Goal: Task Accomplishment & Management: Use online tool/utility

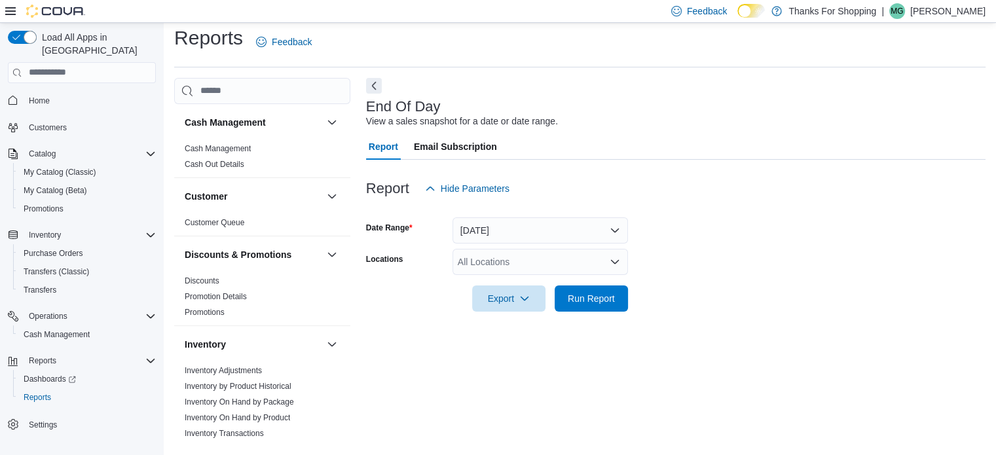
scroll to position [708, 0]
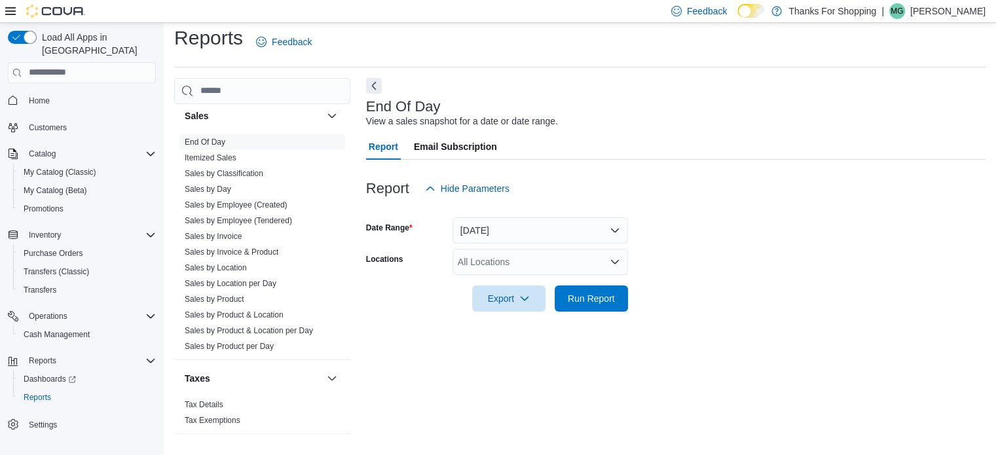
click at [568, 44] on div "Reports Feedback" at bounding box center [579, 42] width 811 height 34
click at [228, 295] on link "Sales by Product" at bounding box center [215, 299] width 60 height 9
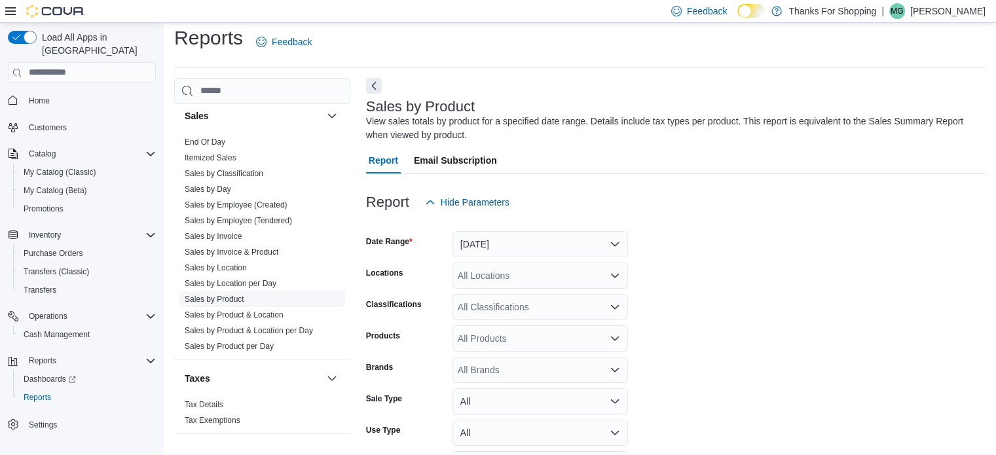
drag, startPoint x: 228, startPoint y: 294, endPoint x: 218, endPoint y: 298, distance: 10.6
click at [218, 298] on ul "End Of Day Itemized Sales Sales by Classification Sales by Day Sales by Employe…" at bounding box center [262, 244] width 166 height 220
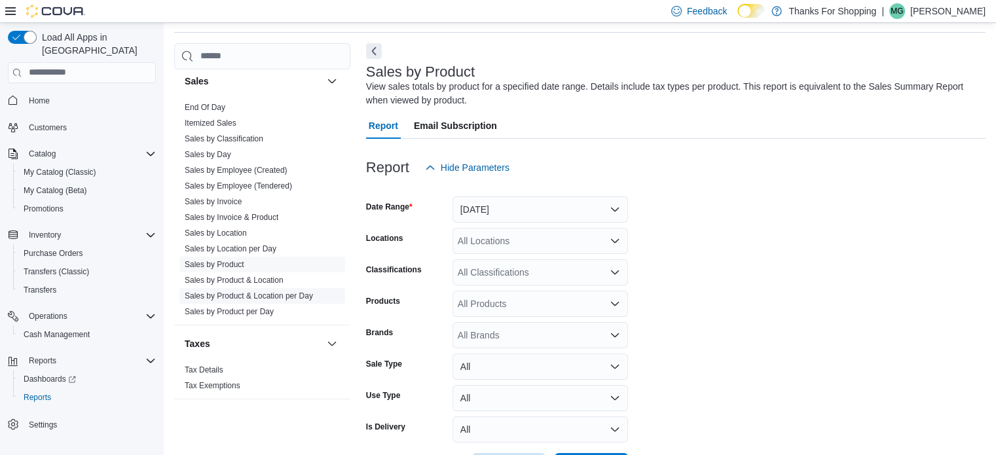
scroll to position [44, 0]
click at [591, 207] on button "[DATE]" at bounding box center [539, 209] width 175 height 26
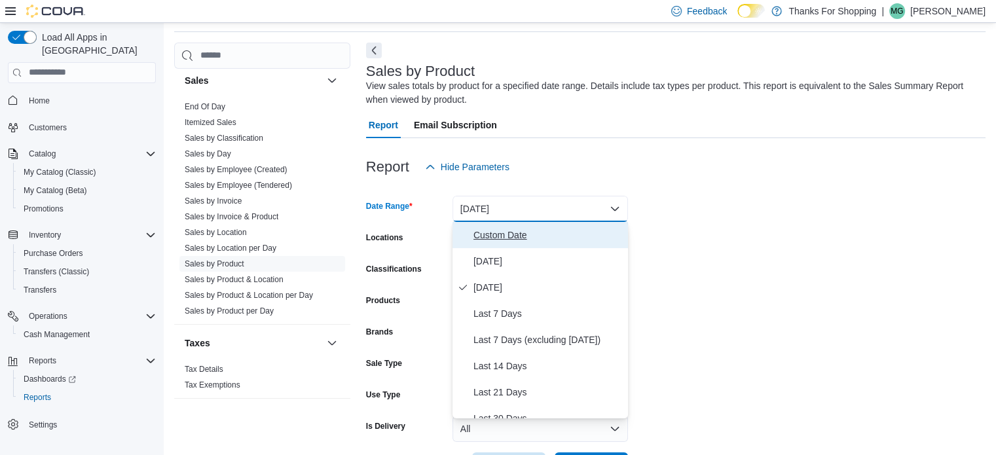
click at [553, 235] on span "Custom Date" at bounding box center [547, 235] width 149 height 16
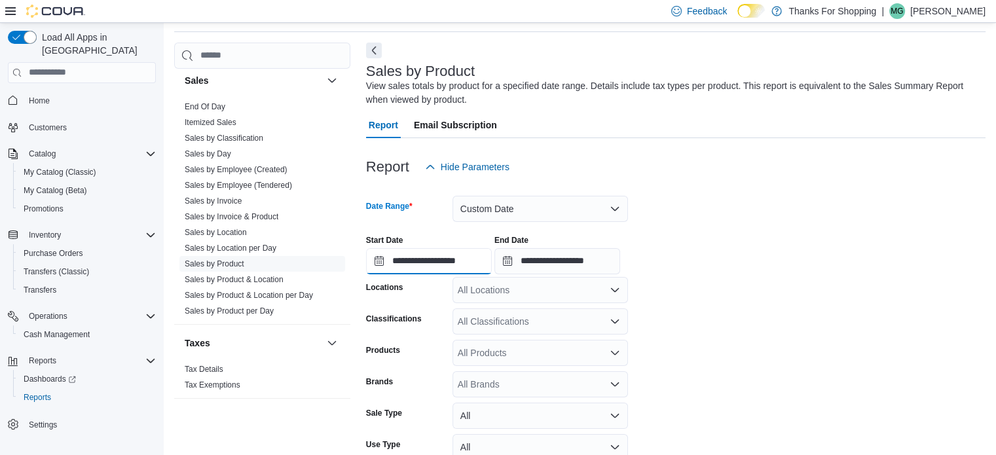
click at [467, 261] on input "**********" at bounding box center [429, 261] width 126 height 26
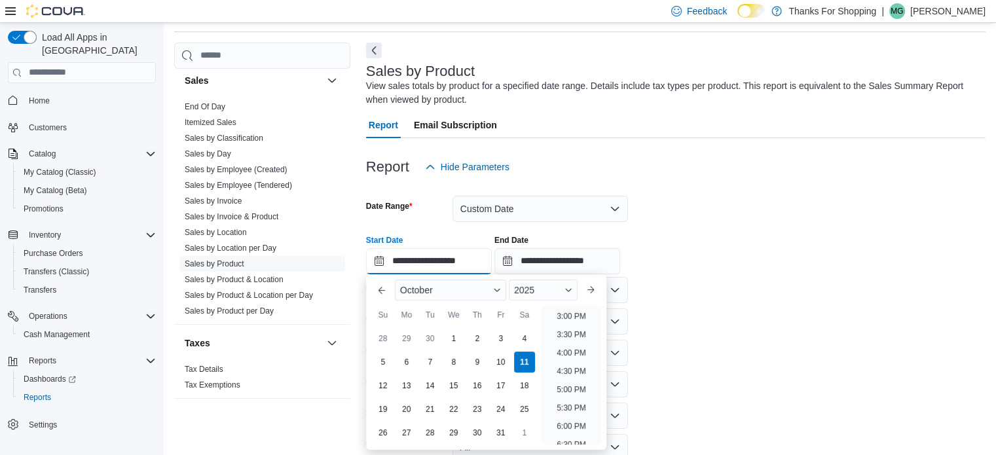
scroll to position [564, 0]
click at [572, 388] on li "5:30 PM" at bounding box center [571, 394] width 40 height 16
type input "**********"
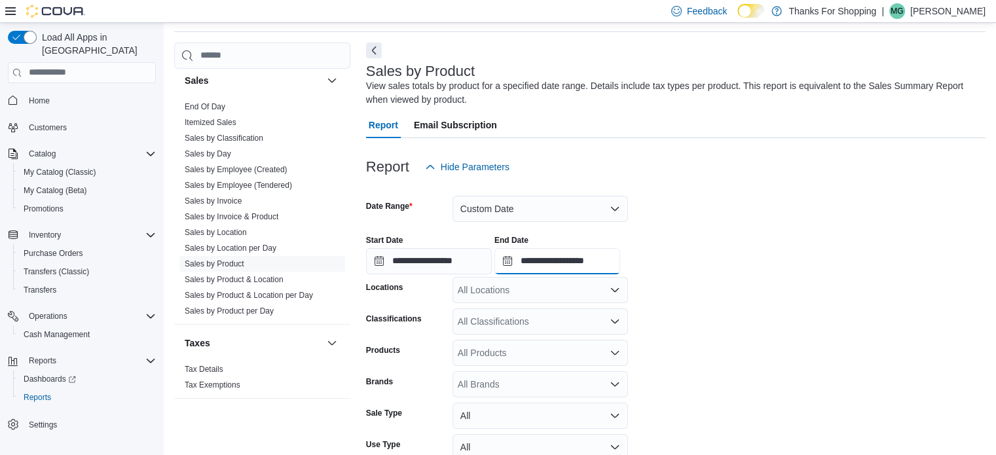
click at [610, 266] on input "**********" at bounding box center [557, 261] width 126 height 26
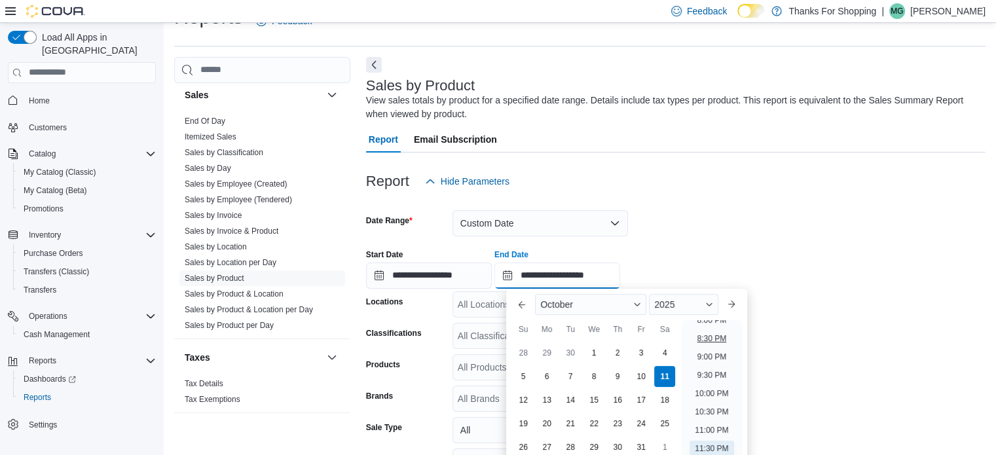
scroll to position [12, 0]
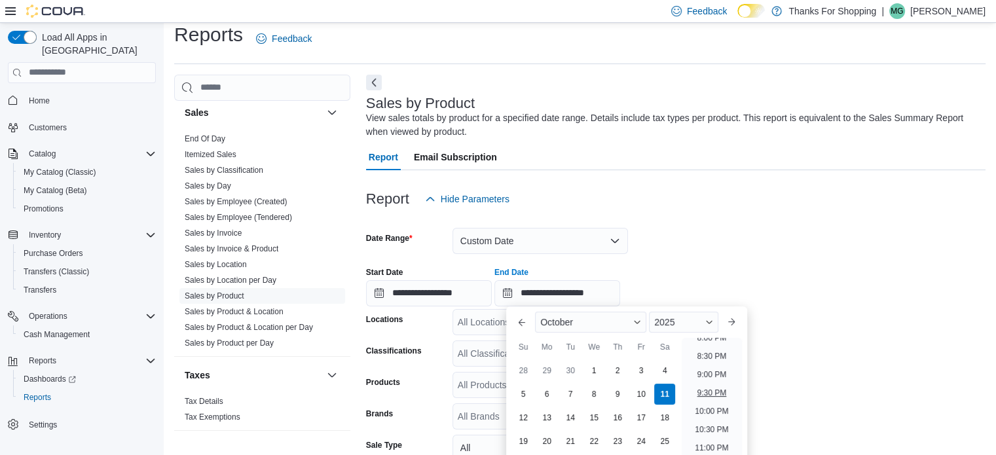
click at [716, 387] on li "9:30 PM" at bounding box center [712, 393] width 40 height 16
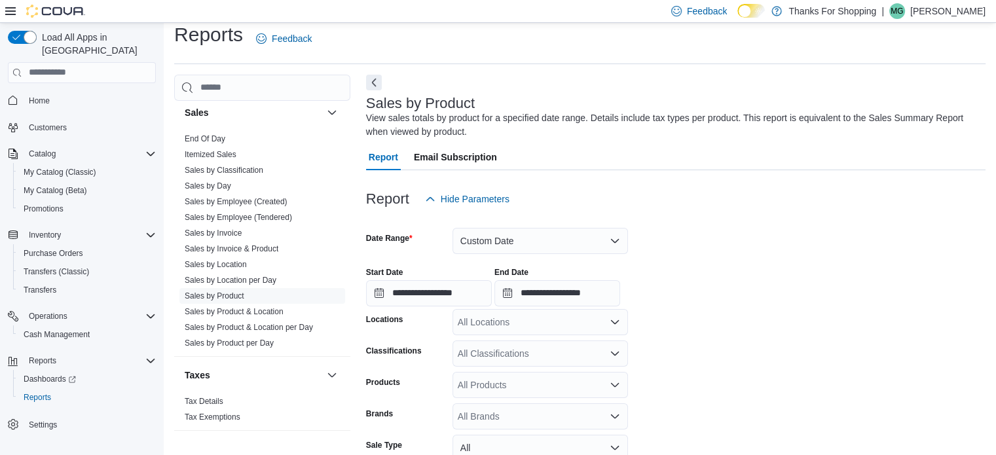
type input "**********"
click at [613, 322] on icon "Open list of options" at bounding box center [615, 322] width 8 height 4
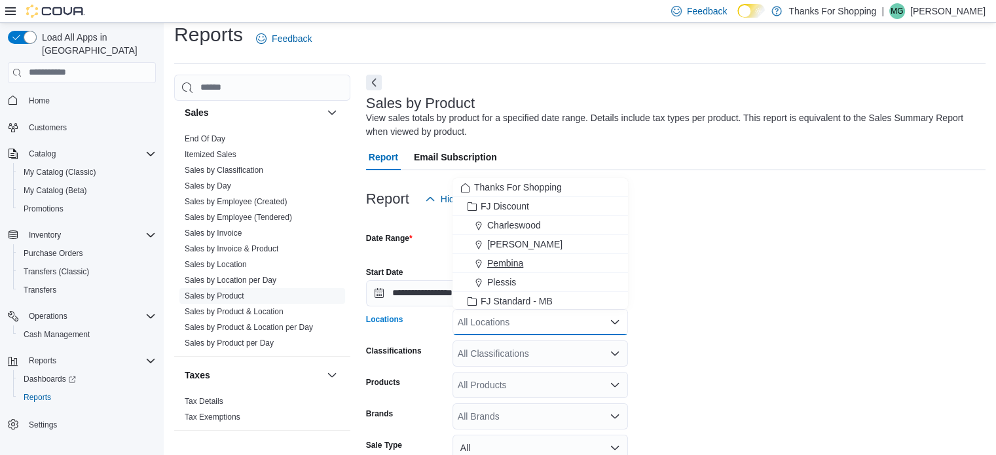
click at [505, 266] on span "Pembina" at bounding box center [505, 263] width 36 height 13
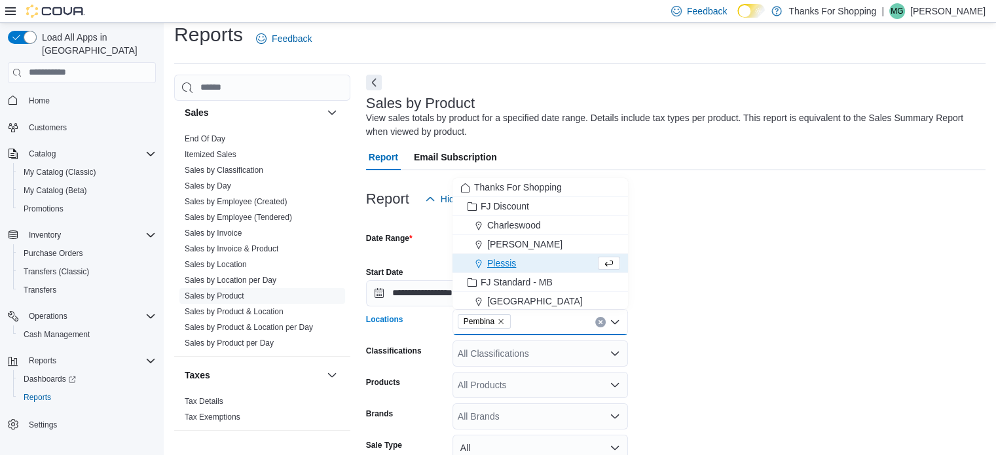
click at [907, 202] on div "Report Hide Parameters" at bounding box center [675, 199] width 619 height 26
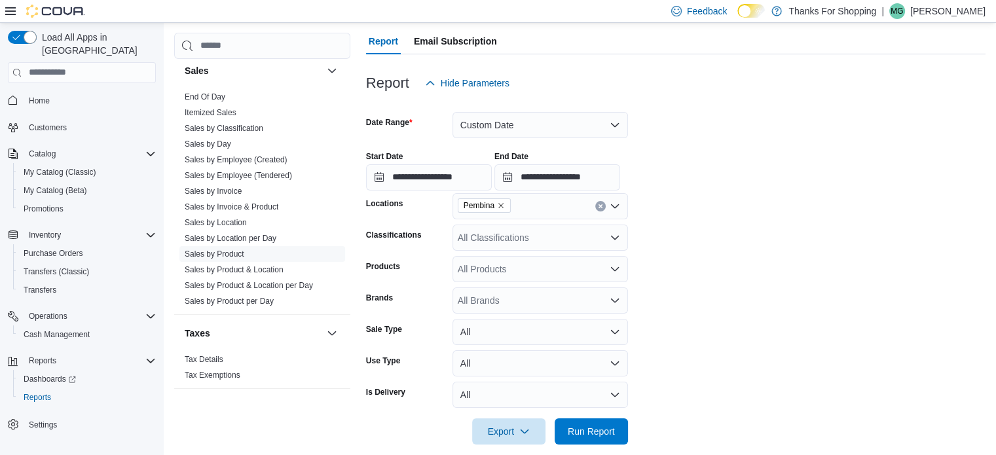
scroll to position [143, 0]
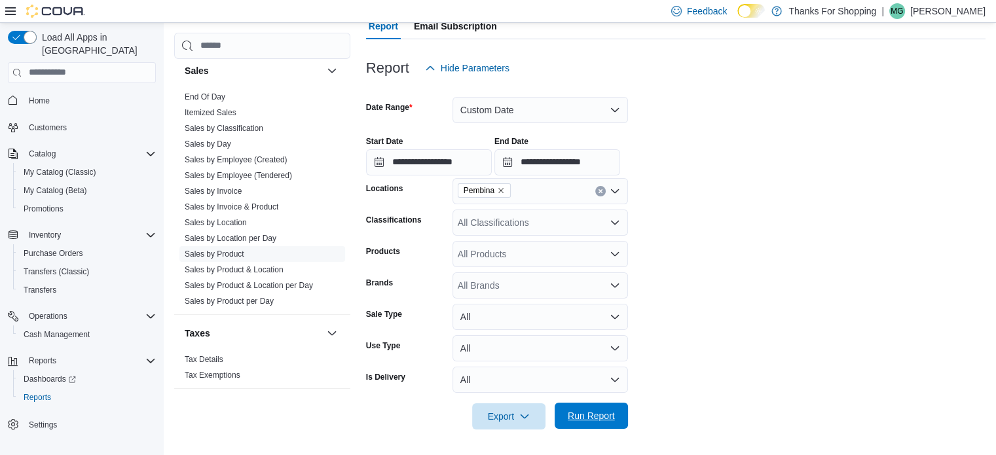
click at [610, 420] on span "Run Report" at bounding box center [591, 415] width 47 height 13
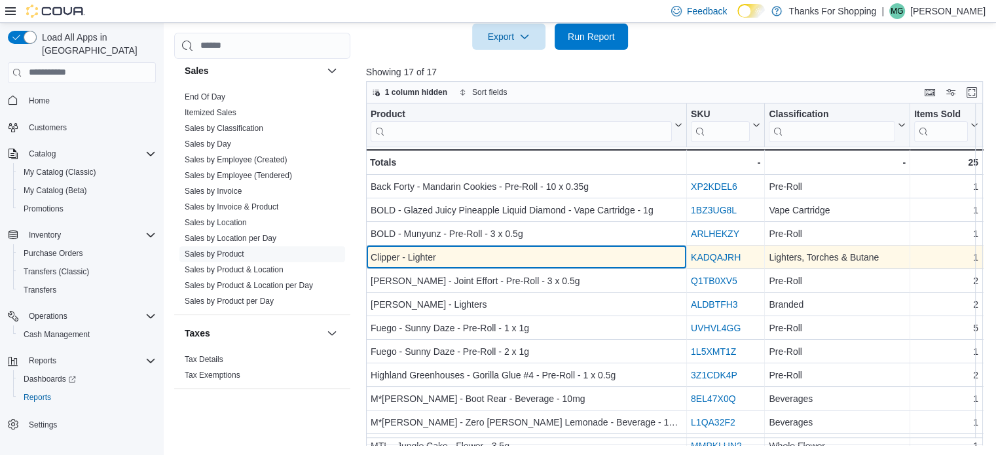
drag, startPoint x: 487, startPoint y: 259, endPoint x: 470, endPoint y: 259, distance: 17.0
click at [470, 259] on div "Clipper - Lighter" at bounding box center [527, 257] width 312 height 16
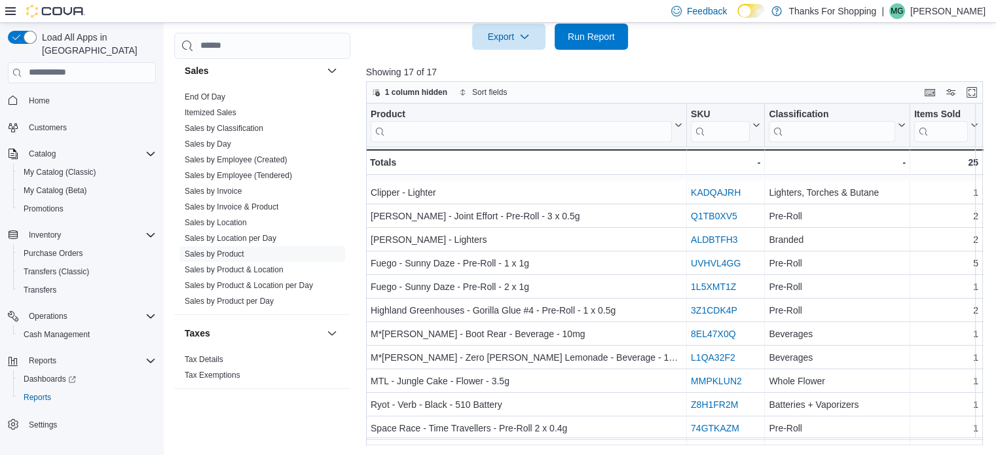
scroll to position [137, 0]
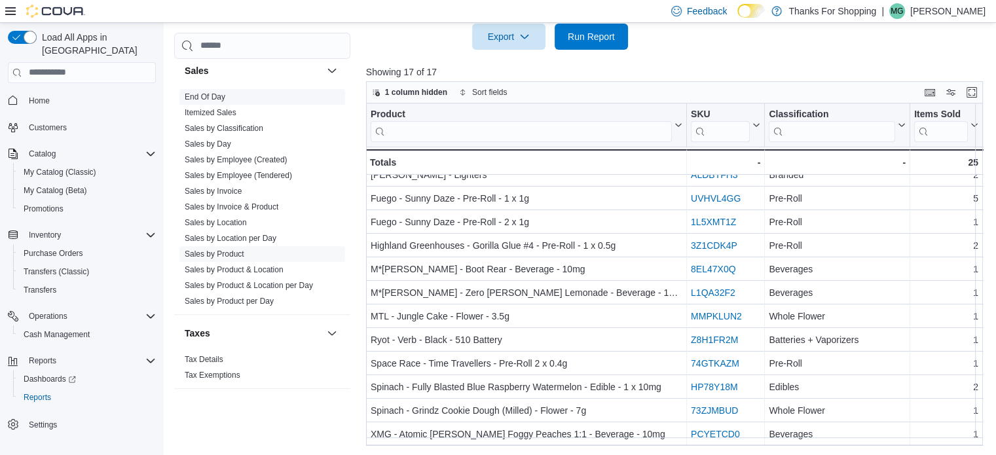
click at [223, 95] on link "End Of Day" at bounding box center [205, 96] width 41 height 9
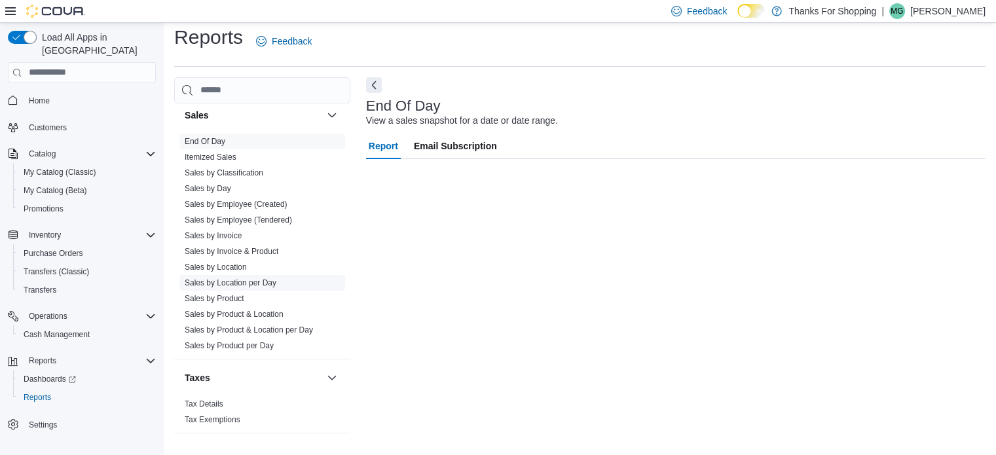
scroll to position [9, 0]
